Goal: Navigation & Orientation: Find specific page/section

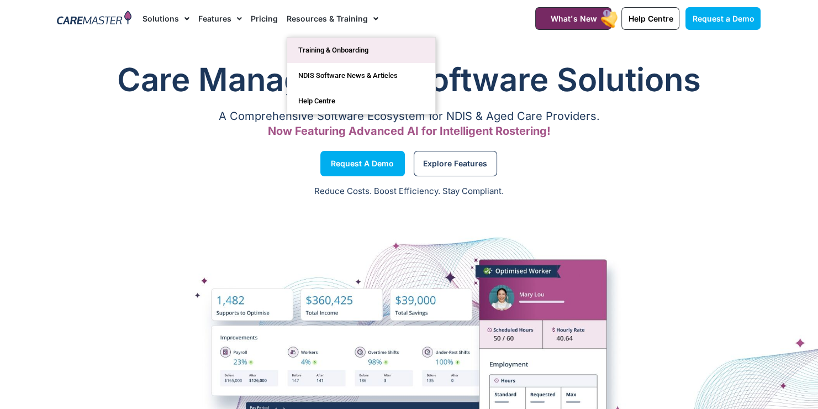
click at [330, 44] on link "Training & Onboarding" at bounding box center [361, 50] width 148 height 25
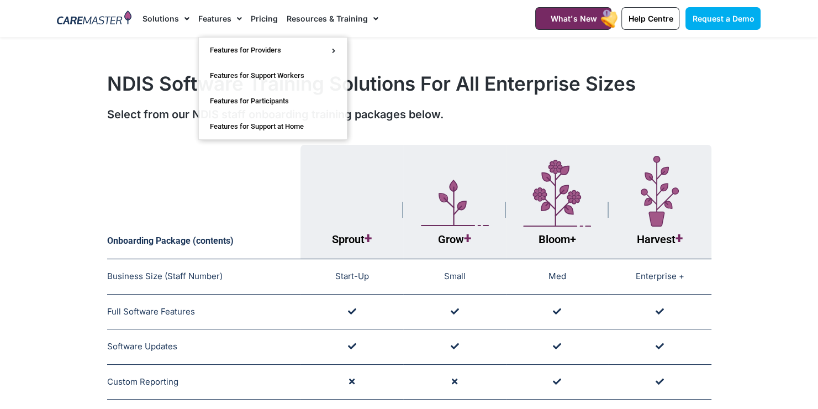
click at [119, 16] on img at bounding box center [94, 18] width 75 height 17
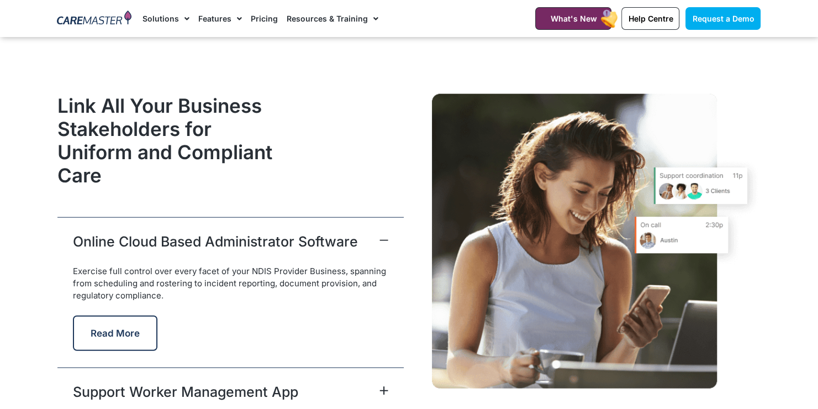
scroll to position [2593, 0]
